Goal: Information Seeking & Learning: Learn about a topic

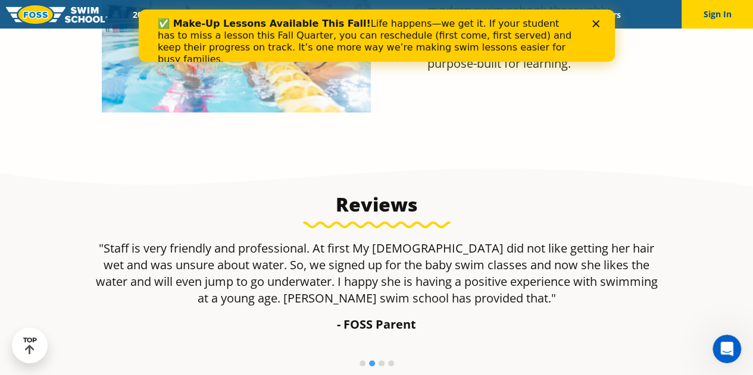
scroll to position [640, 0]
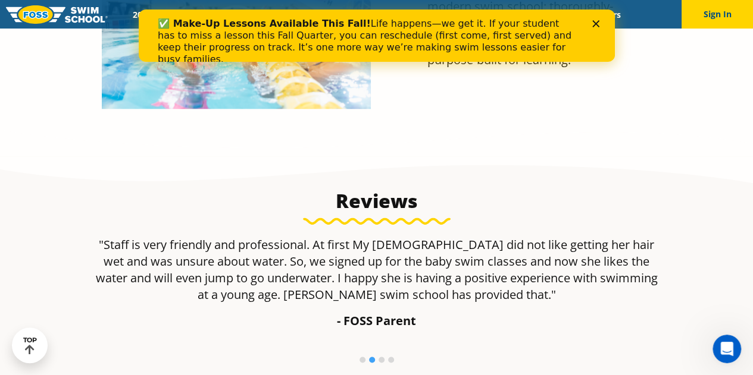
click at [598, 20] on div "✅ Make-Up Lessons Available This Fall! Life happens—we get it. If your student …" at bounding box center [376, 41] width 476 height 55
click at [594, 24] on polygon "Close" at bounding box center [594, 23] width 7 height 7
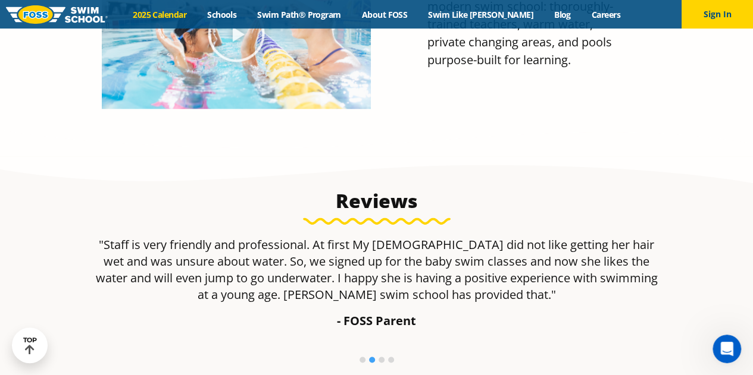
click at [157, 18] on link "2025 Calendar" at bounding box center [160, 14] width 74 height 11
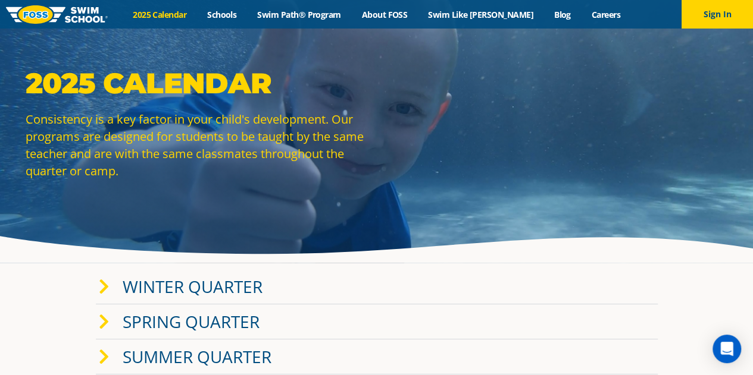
click at [102, 289] on icon at bounding box center [104, 287] width 11 height 17
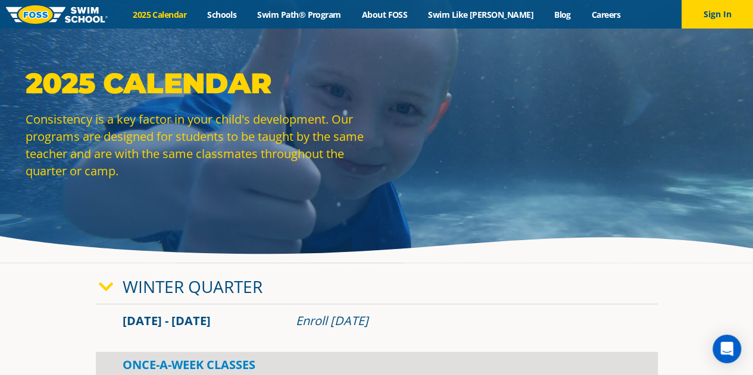
drag, startPoint x: 332, startPoint y: 310, endPoint x: 333, endPoint y: 239, distance: 71.4
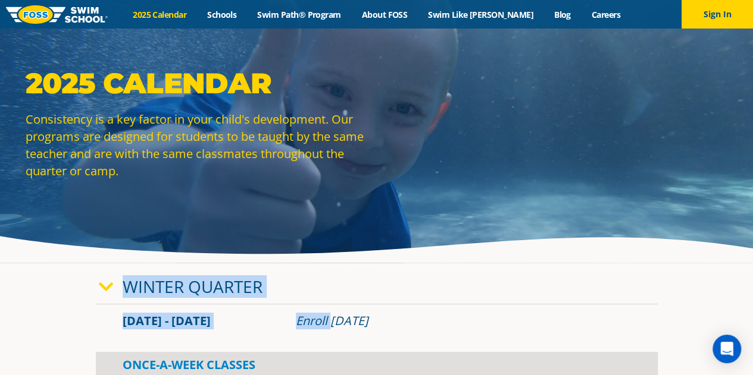
click at [333, 239] on div "2025 Calendar Consistency is a key factor in your child's development. Our prog…" at bounding box center [376, 131] width 753 height 263
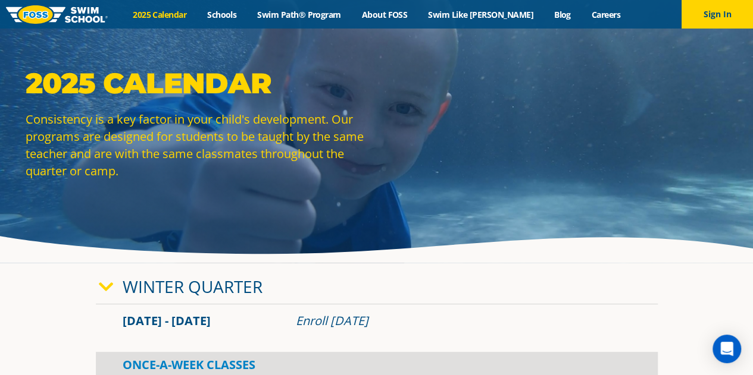
click at [309, 245] on div "2025 Calendar Consistency is a key factor in your child's development. Our prog…" at bounding box center [376, 131] width 753 height 263
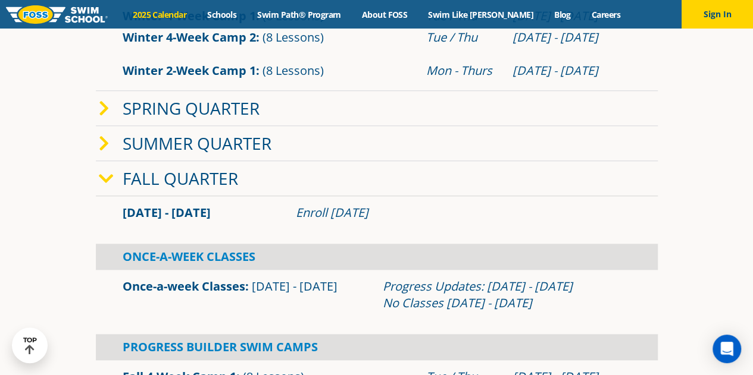
click at [355, 169] on div "Fall Quarter" at bounding box center [377, 178] width 562 height 35
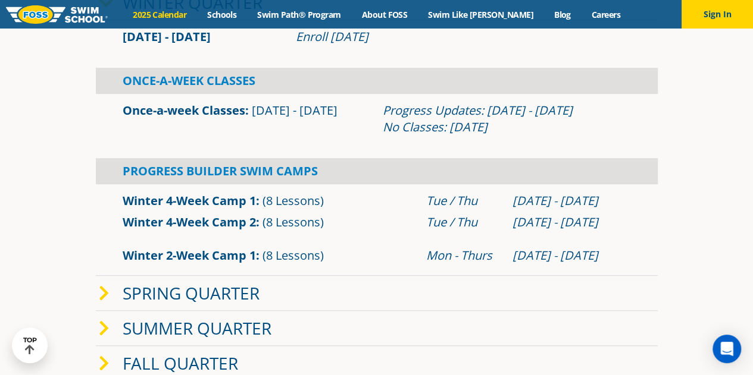
scroll to position [284, 0]
click at [173, 84] on div "Once-A-Week Classes" at bounding box center [377, 81] width 562 height 26
click at [181, 108] on link "Once-a-week Classes" at bounding box center [184, 111] width 123 height 16
